Goal: Transaction & Acquisition: Purchase product/service

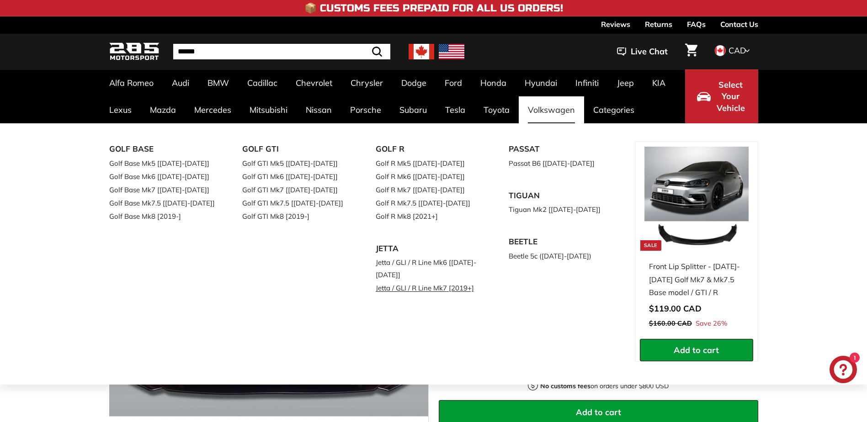
click at [423, 288] on link "Jetta / GLI / R Line Mk7 [2019+]" at bounding box center [429, 287] width 108 height 13
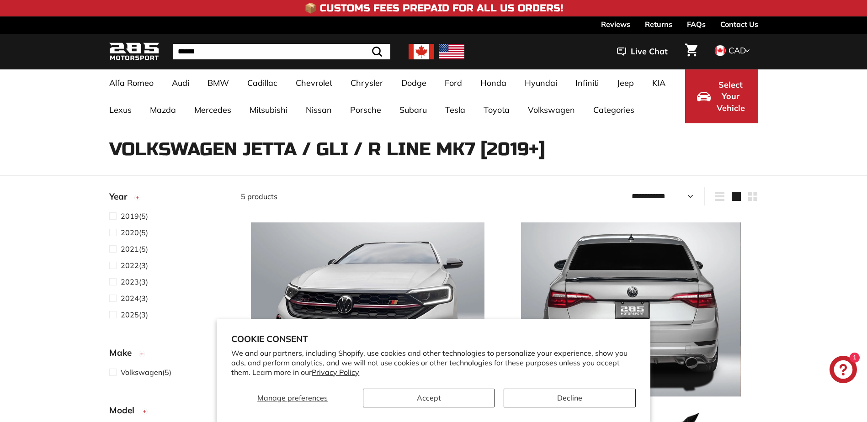
select select "**********"
click at [433, 401] on button "Accept" at bounding box center [429, 398] width 132 height 19
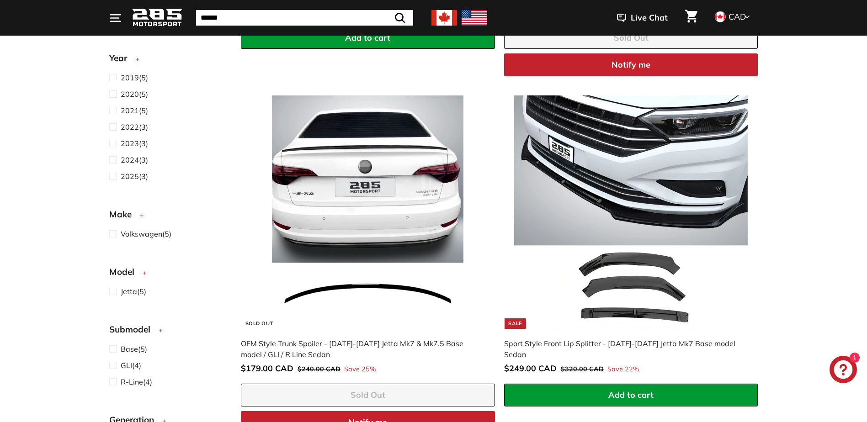
scroll to position [489, 0]
